Goal: Navigation & Orientation: Find specific page/section

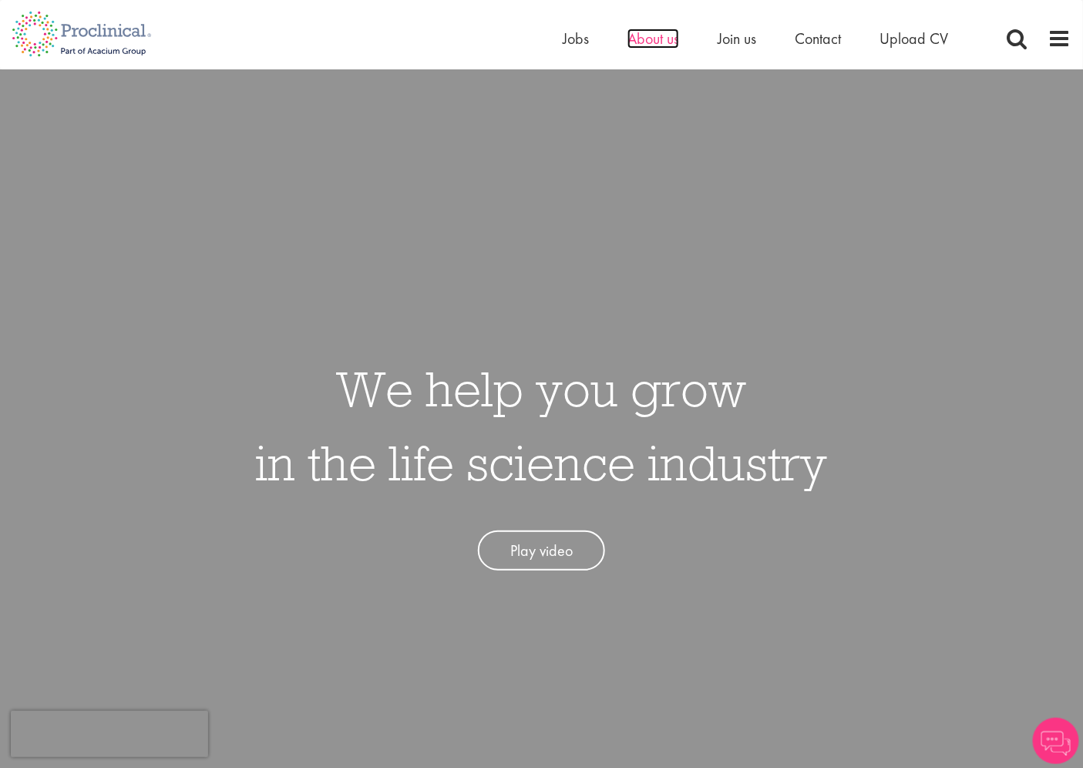
click at [675, 39] on span "About us" at bounding box center [654, 39] width 52 height 20
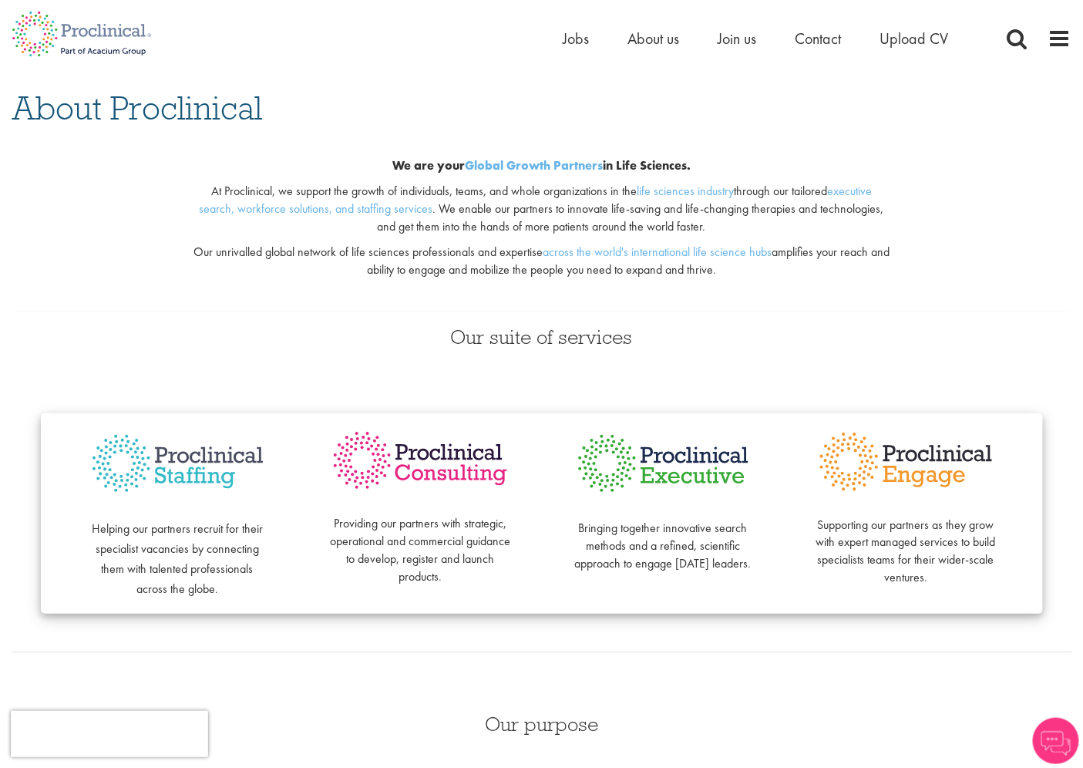
scroll to position [428, 0]
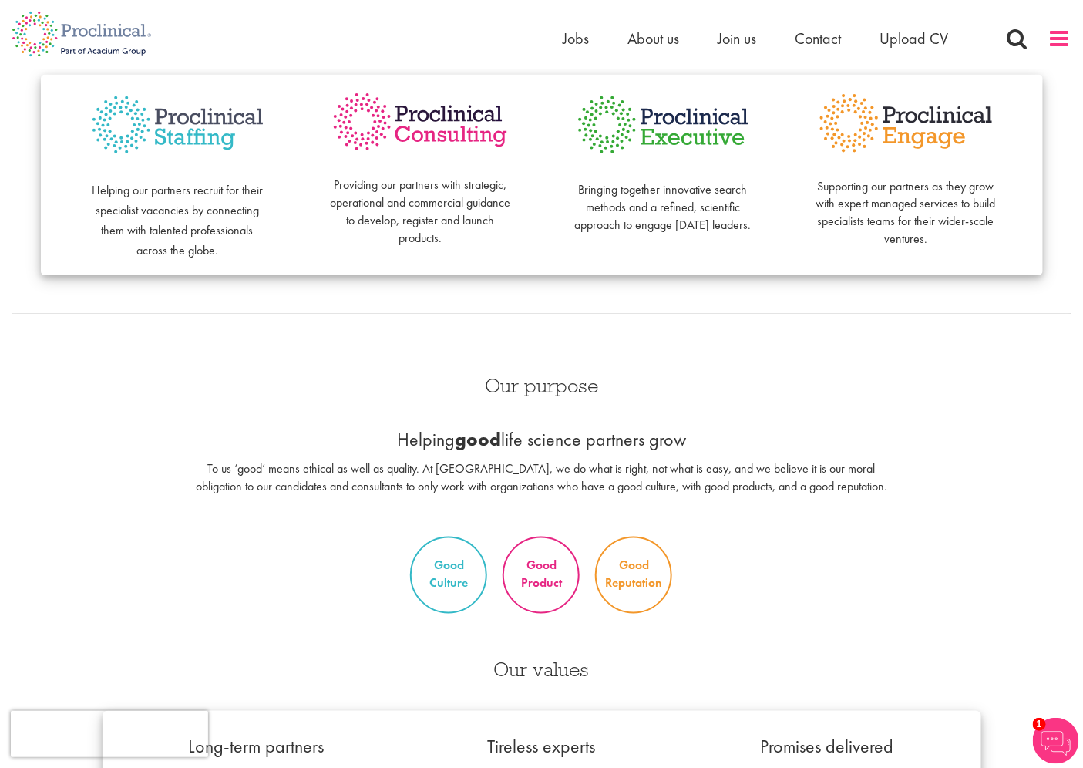
click at [1057, 25] on div "Home Jobs About us Join us Contact Upload CV" at bounding box center [536, 29] width 1072 height 58
click at [1059, 35] on span at bounding box center [1060, 38] width 23 height 23
click at [1052, 32] on span at bounding box center [1060, 38] width 23 height 23
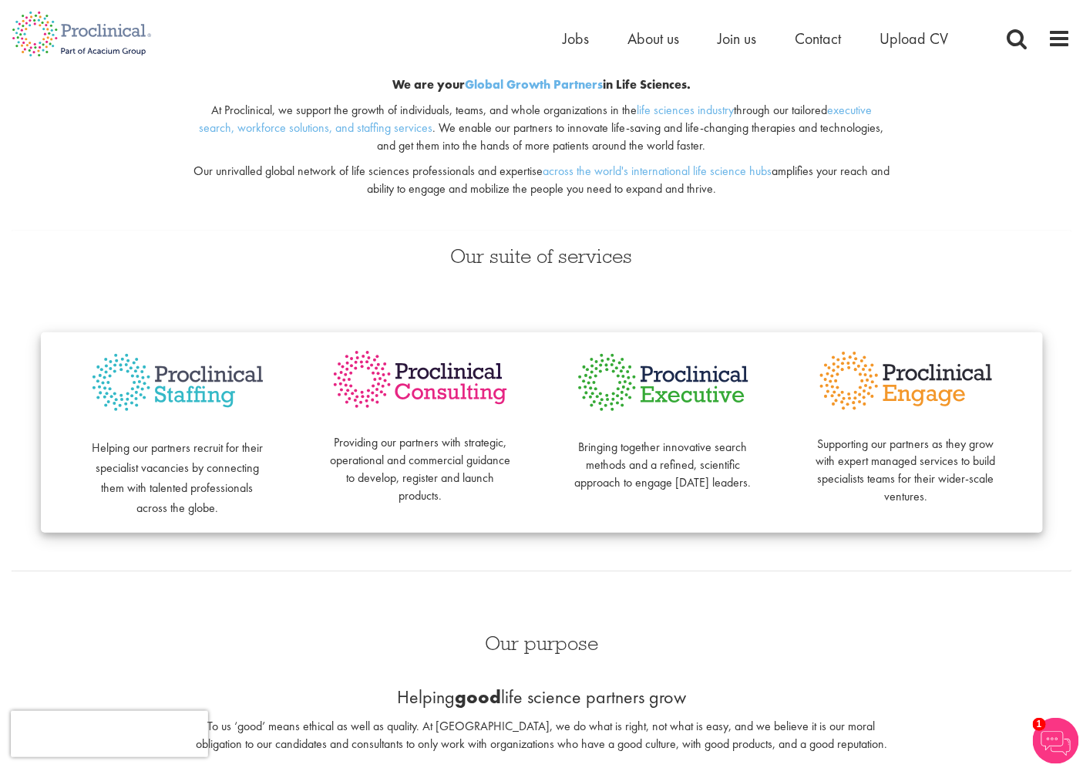
scroll to position [0, 0]
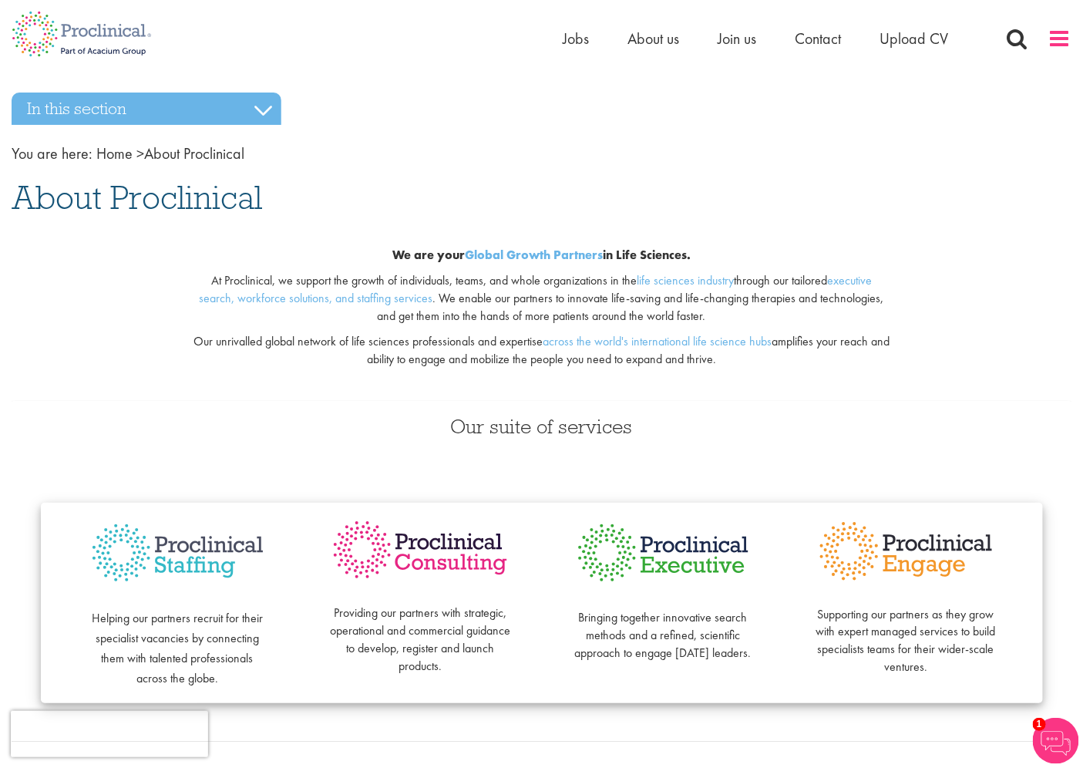
click at [1053, 36] on span at bounding box center [1060, 38] width 23 height 23
